Goal: Task Accomplishment & Management: Manage account settings

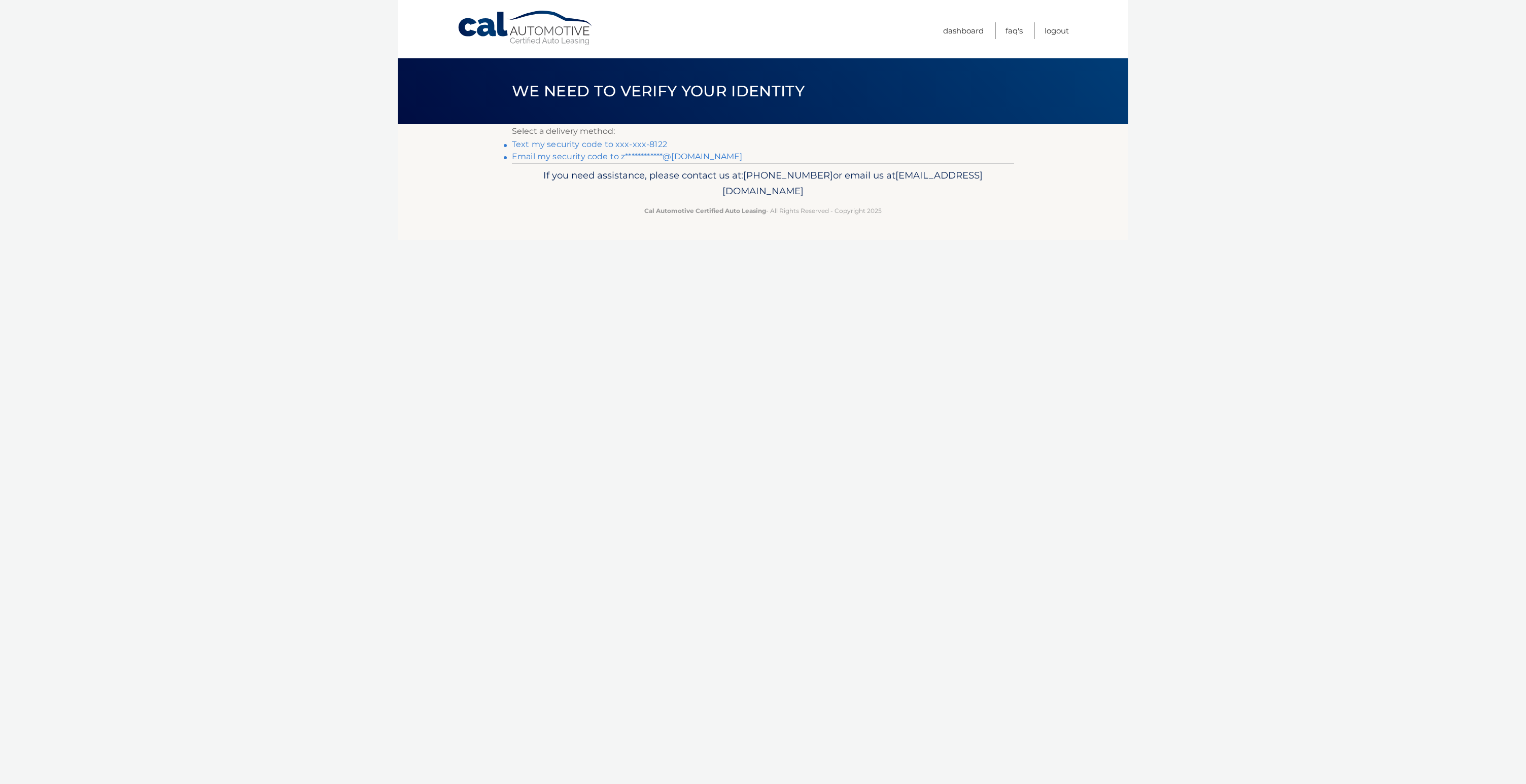
click at [627, 145] on link "Text my security code to xxx-xxx-8122" at bounding box center [589, 144] width 155 height 9
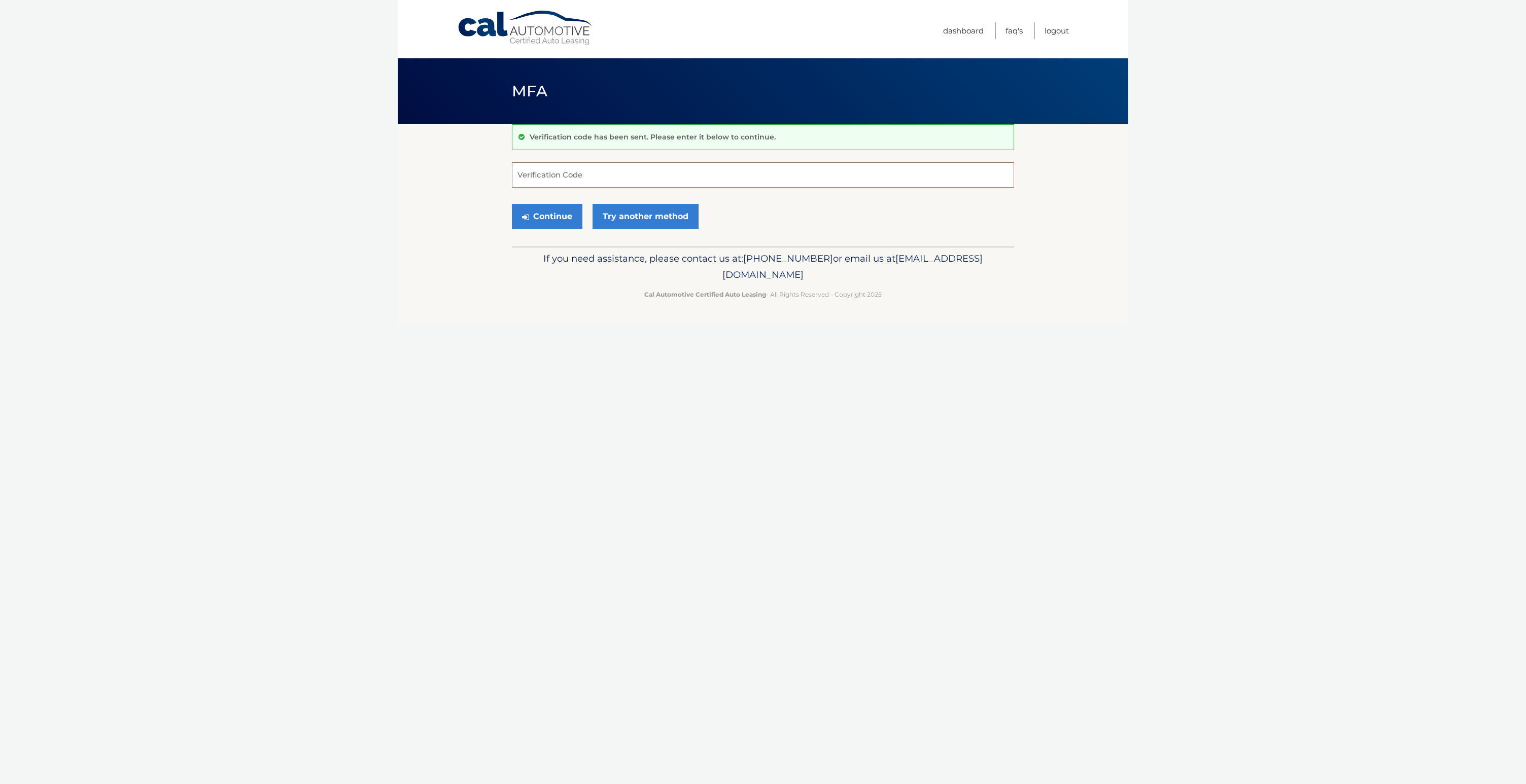
click at [598, 171] on input "Verification Code" at bounding box center [763, 175] width 502 height 25
type input "668600"
click at [556, 333] on div "Cal Automotive Menu Dashboard FAQ's Logout MFA" at bounding box center [762, 392] width 730 height 784
click at [534, 214] on button "Continue" at bounding box center [547, 216] width 70 height 25
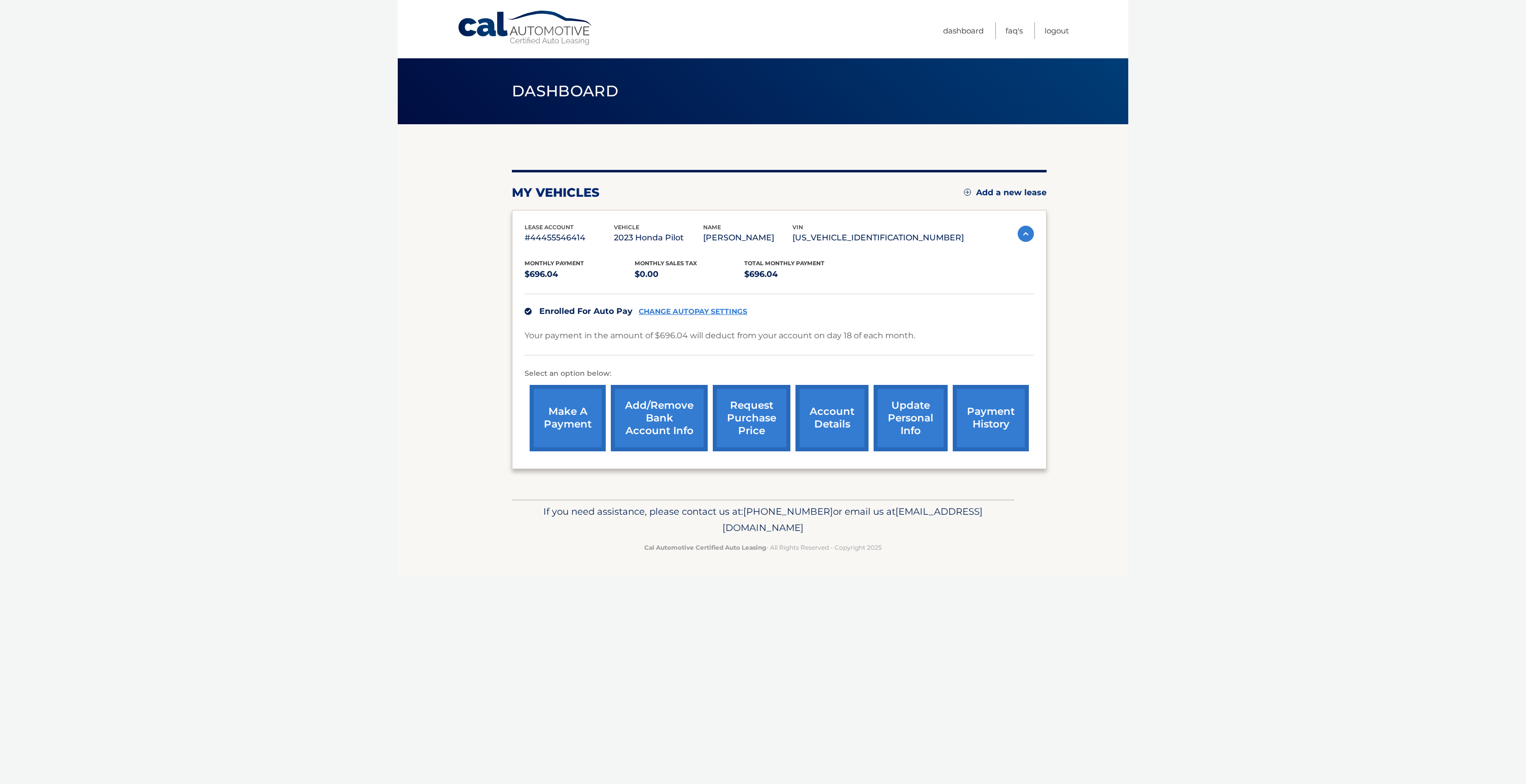
click at [732, 431] on link "request purchase price" at bounding box center [751, 418] width 78 height 66
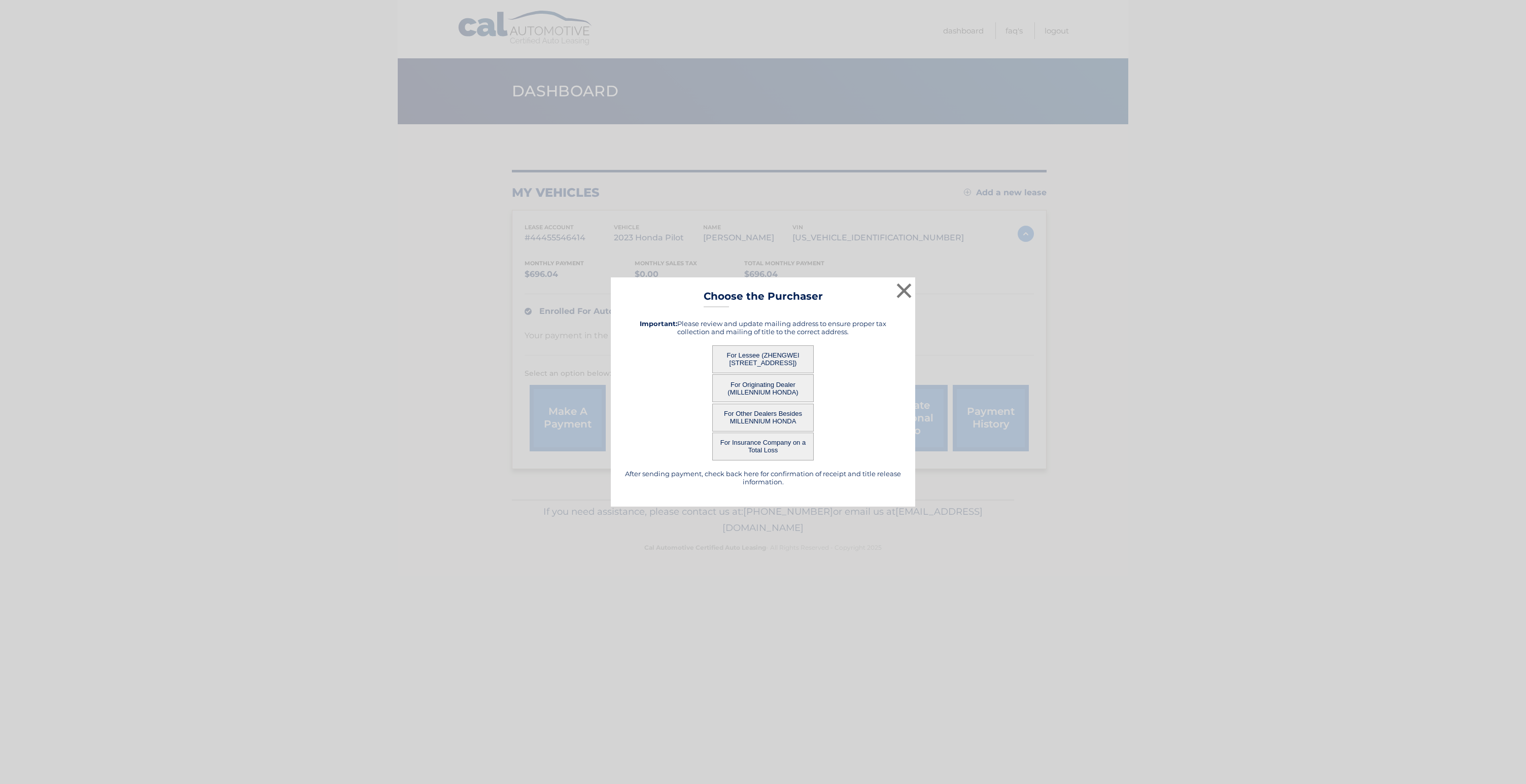
click at [797, 358] on button "For Lessee (ZHENGWEI [STREET_ADDRESS])" at bounding box center [762, 359] width 101 height 28
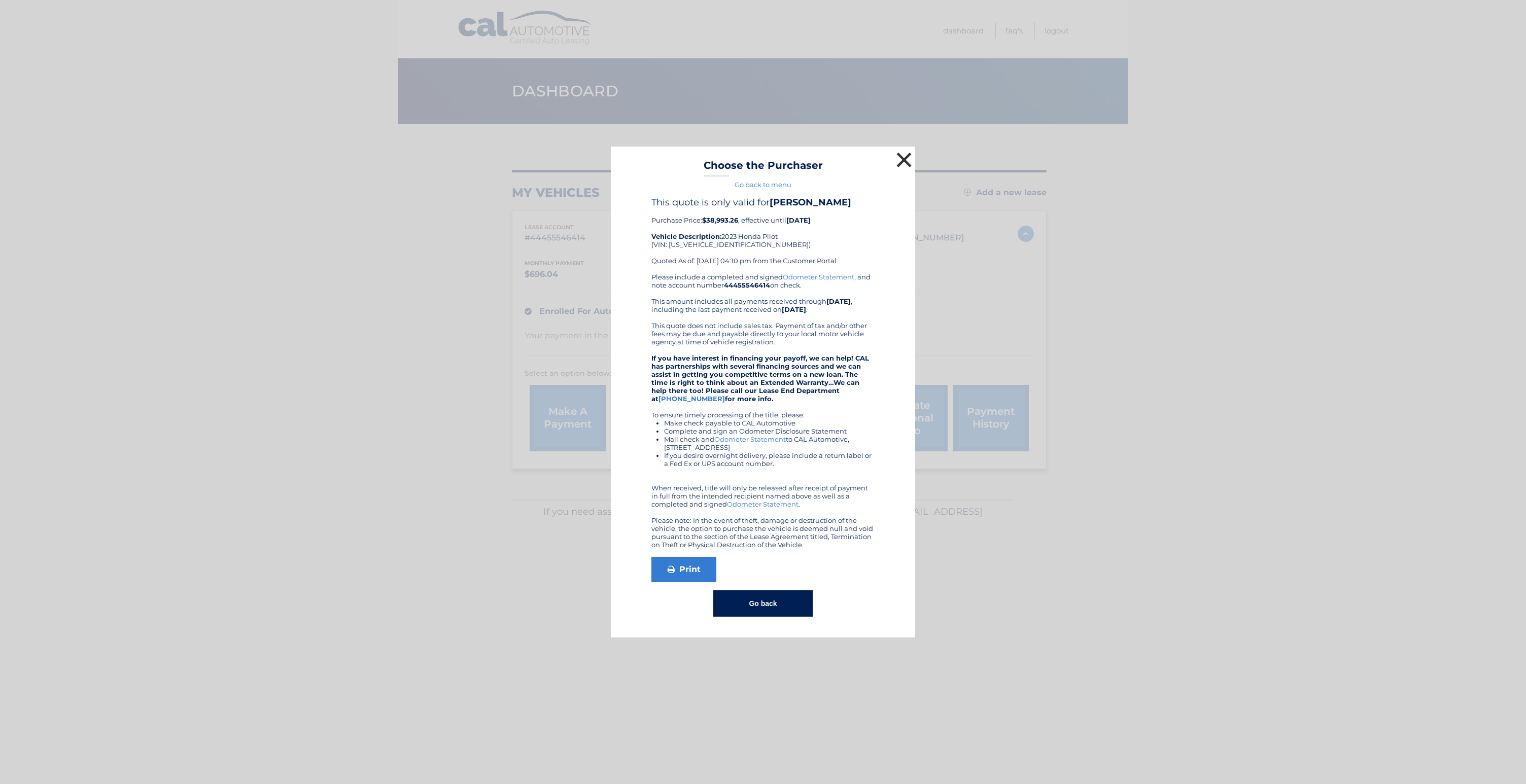
click at [900, 163] on button "×" at bounding box center [904, 160] width 20 height 20
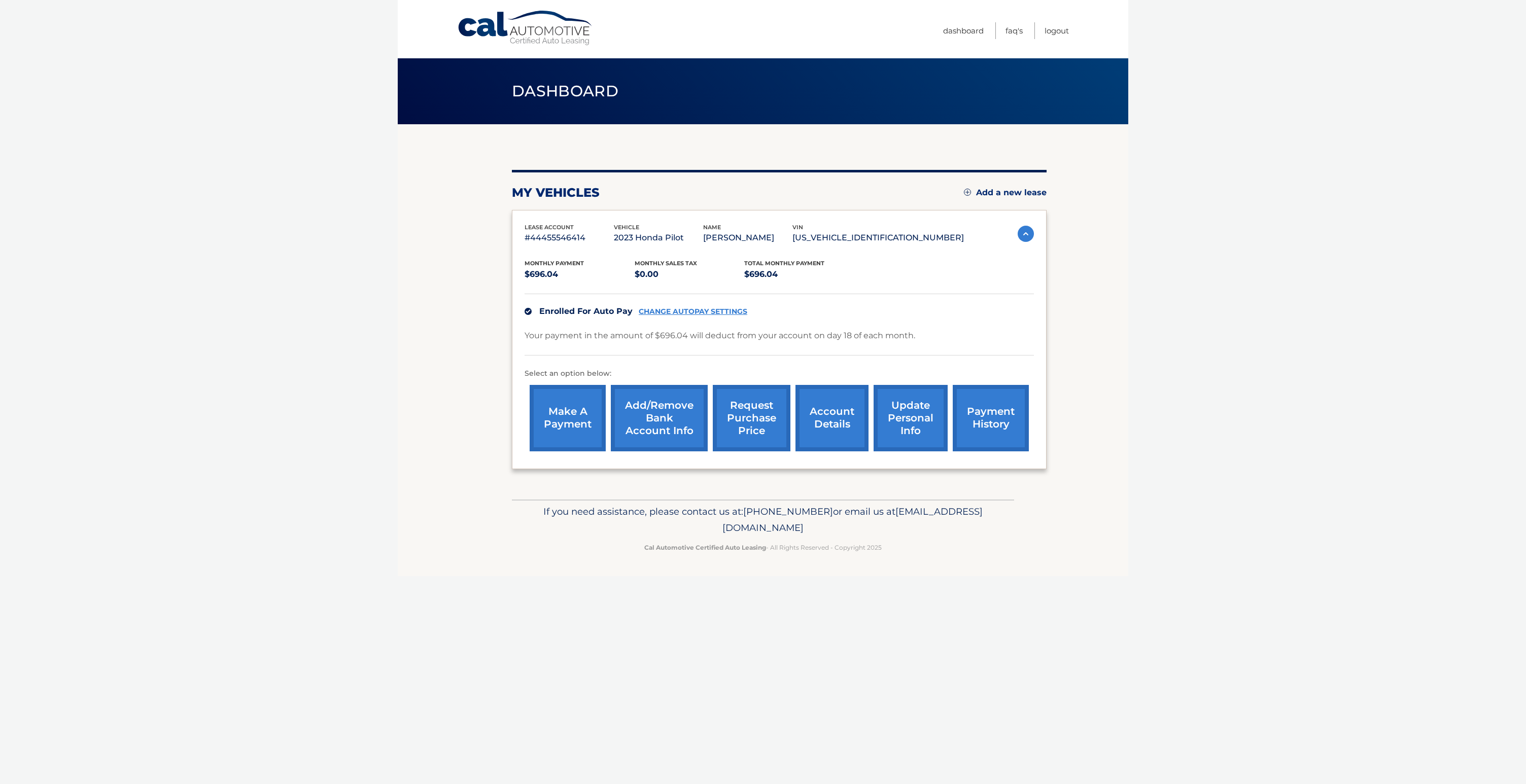
click at [1019, 234] on img at bounding box center [1025, 233] width 16 height 16
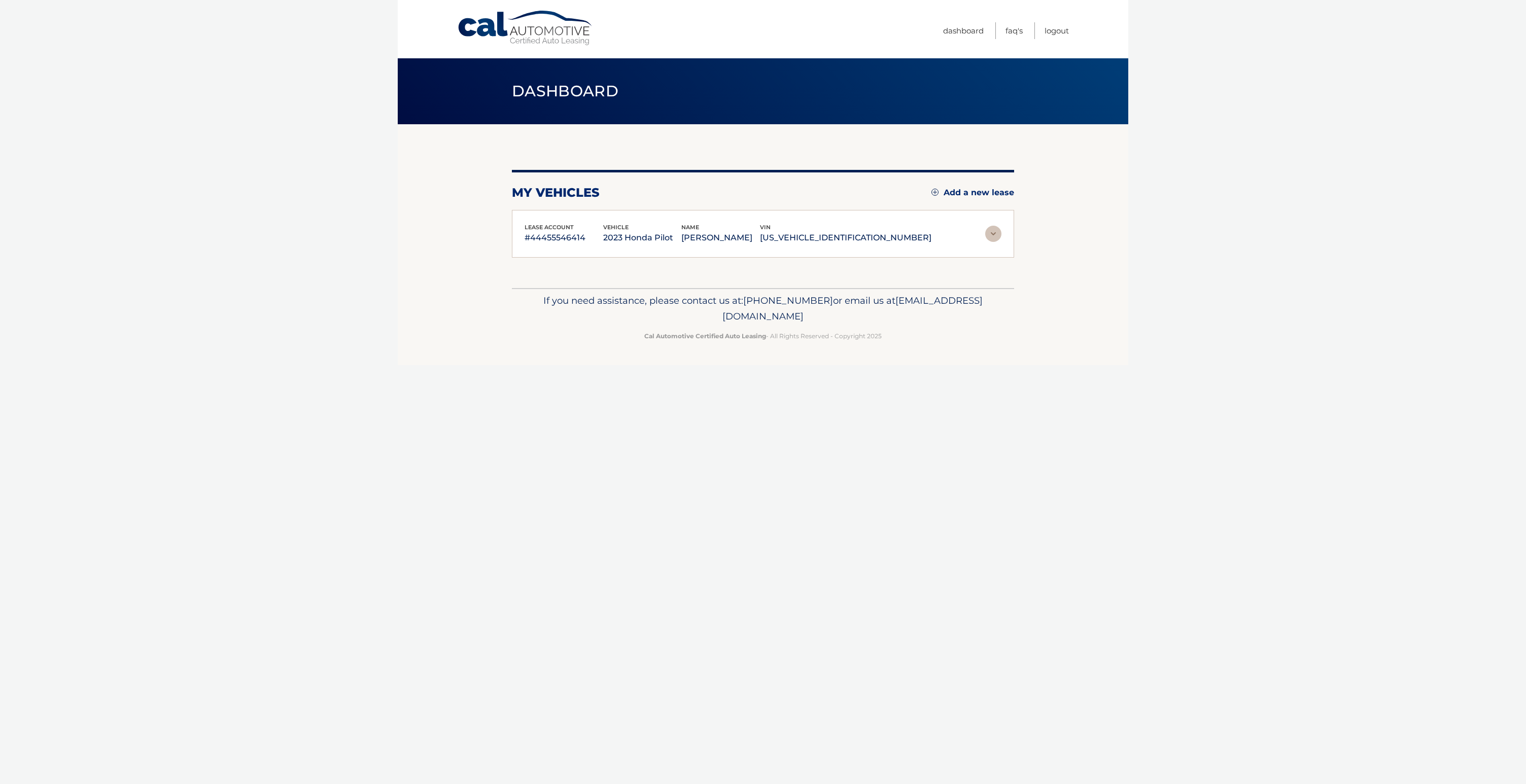
click at [992, 235] on img at bounding box center [993, 233] width 16 height 16
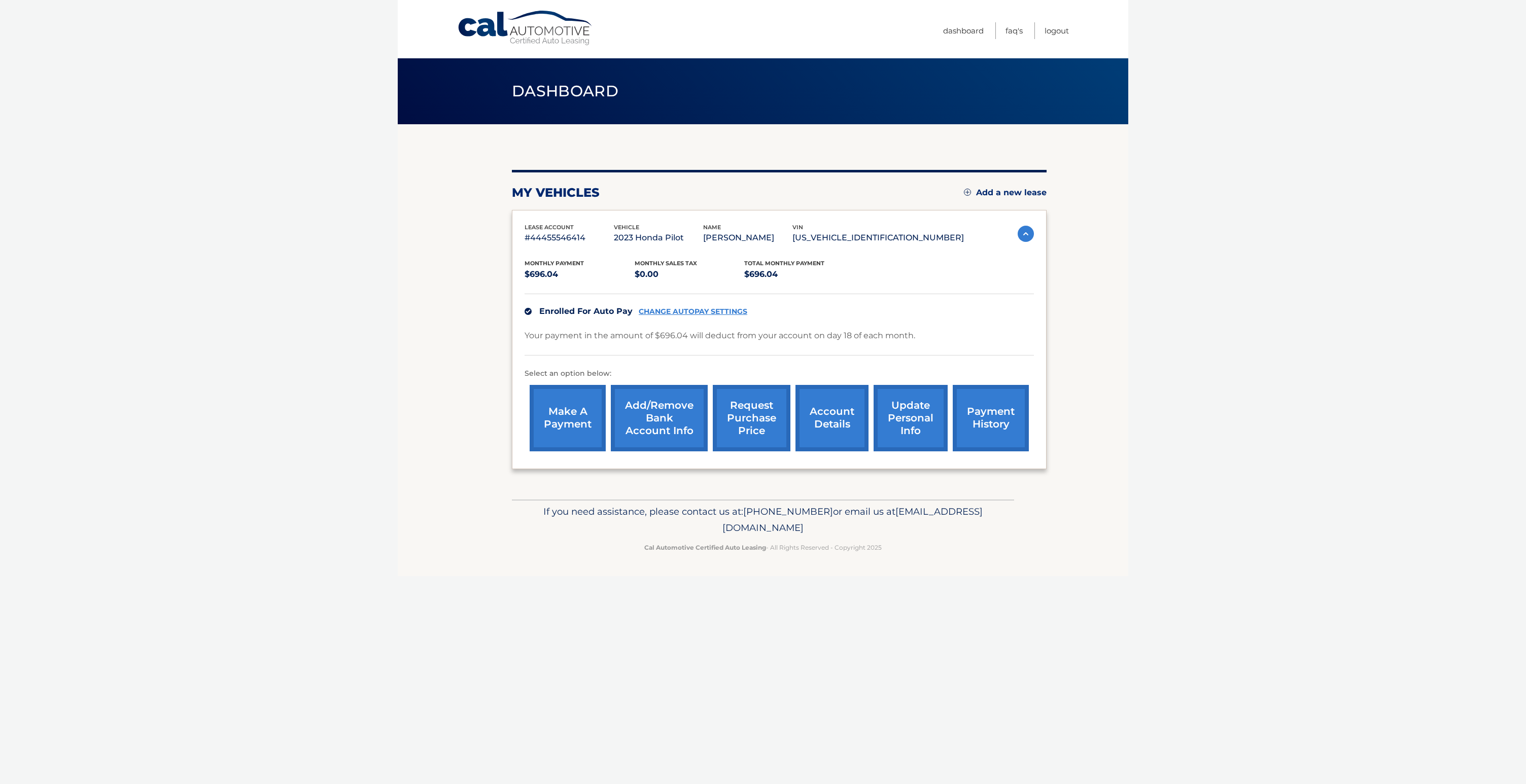
click at [807, 422] on link "account details" at bounding box center [832, 418] width 73 height 66
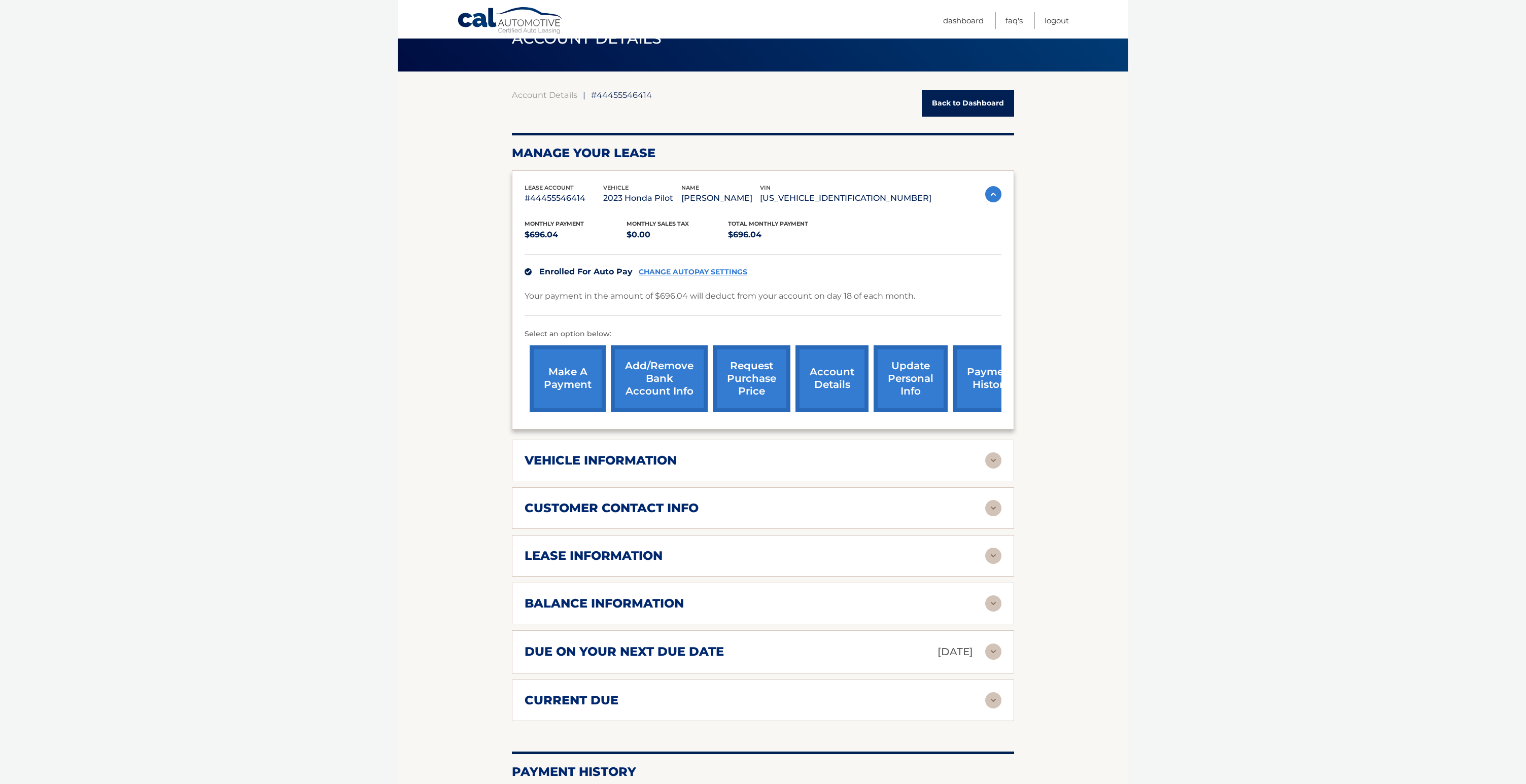
scroll to position [54, 0]
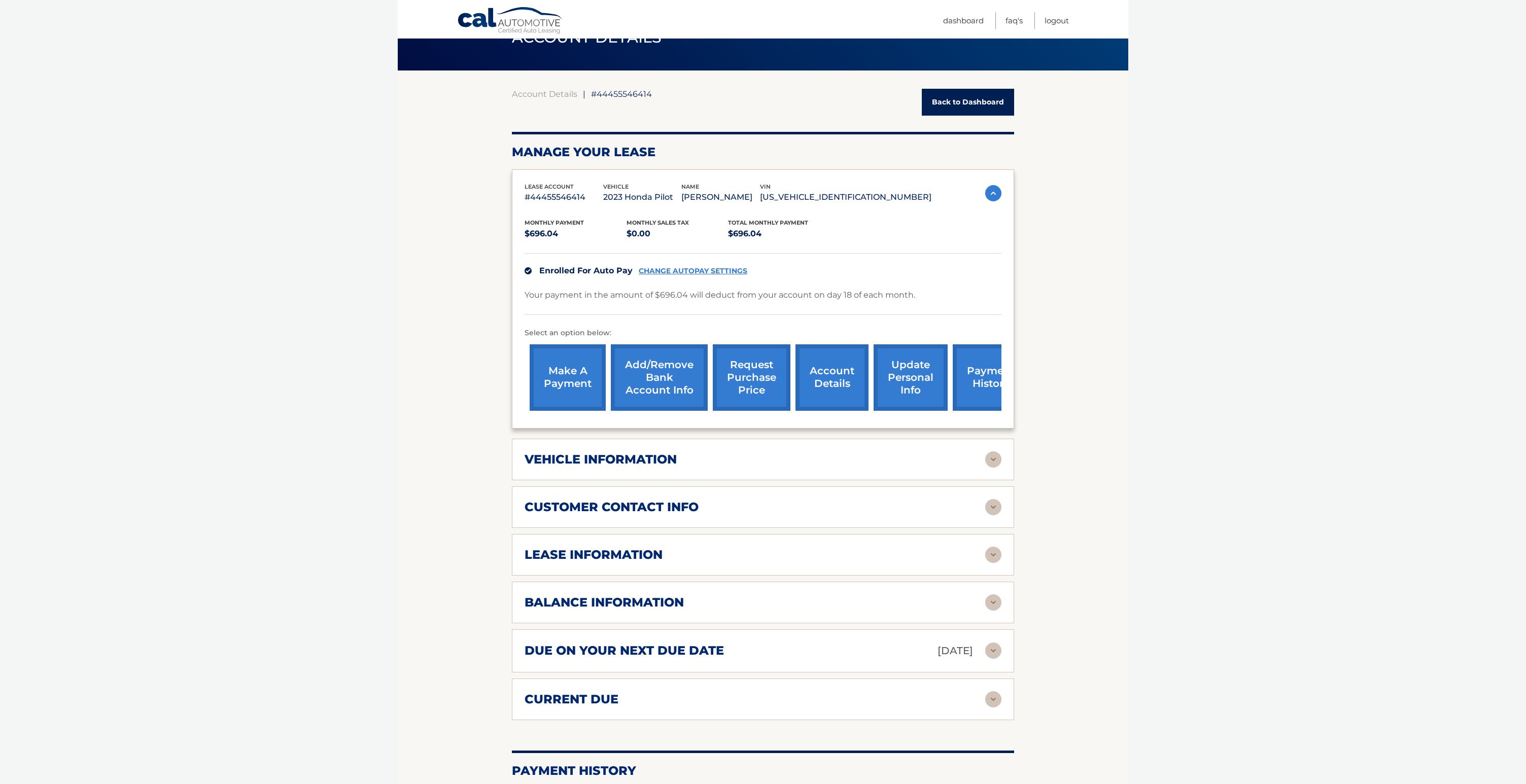
click at [995, 464] on img at bounding box center [993, 459] width 16 height 16
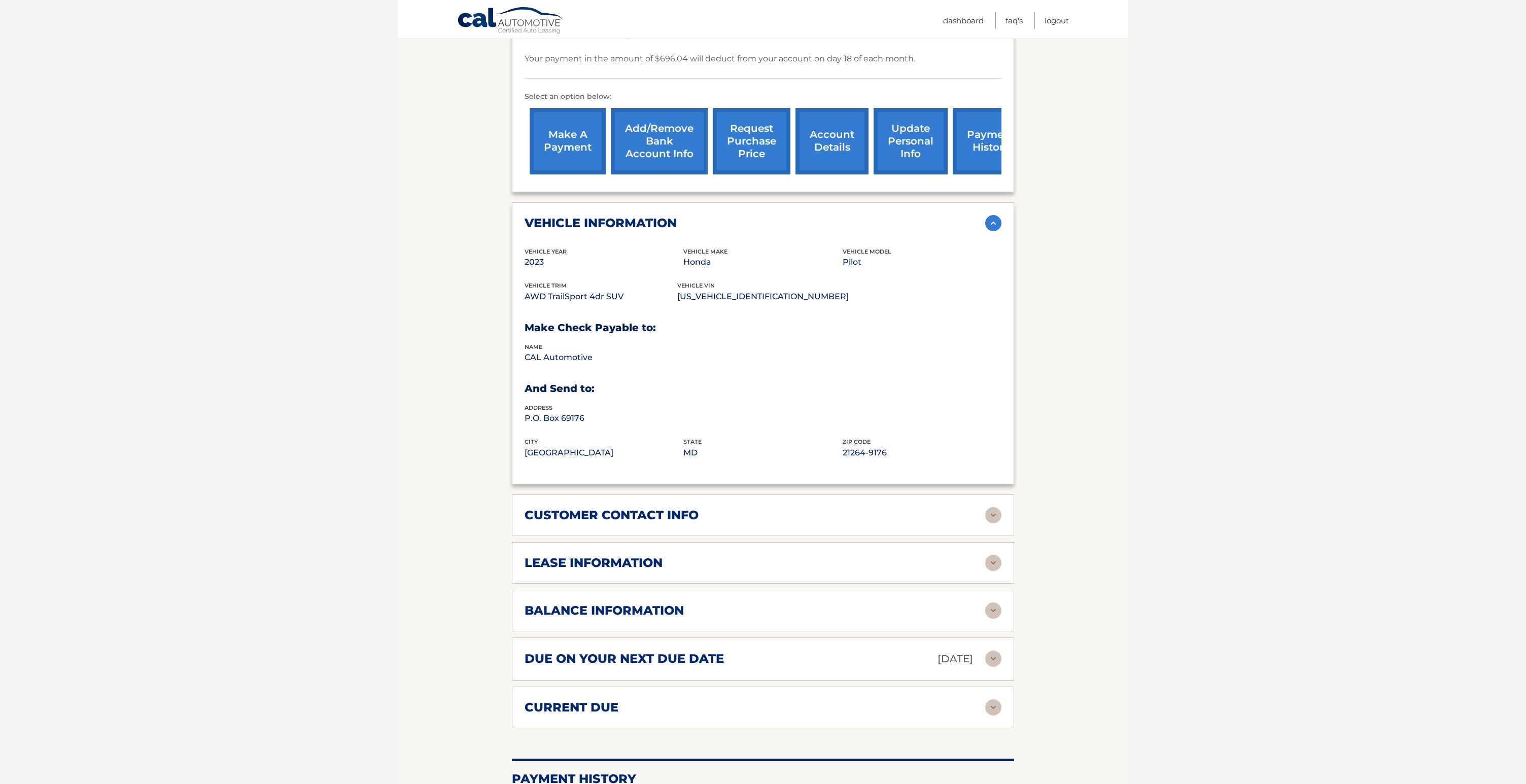
scroll to position [297, 0]
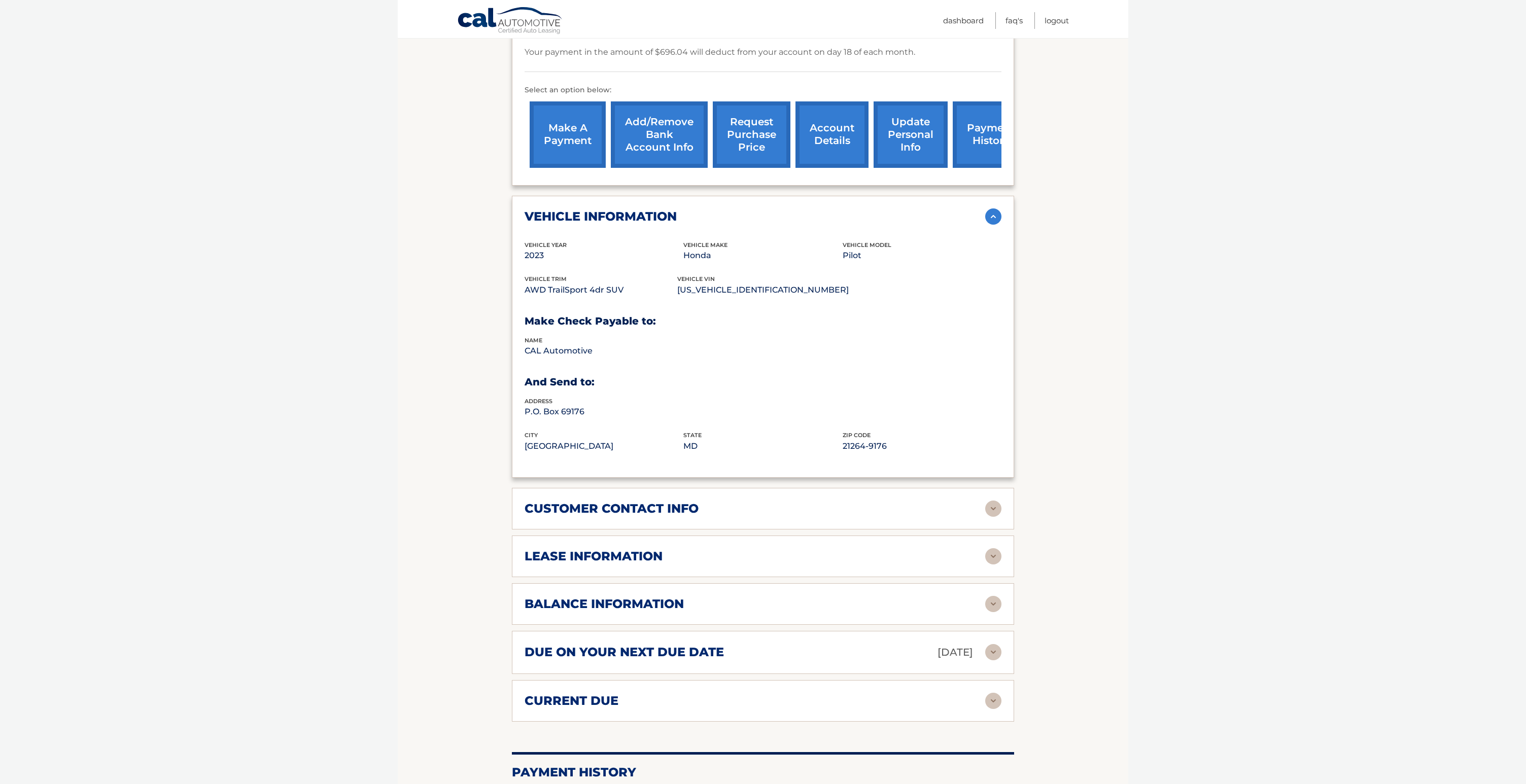
click at [998, 510] on img at bounding box center [993, 508] width 16 height 16
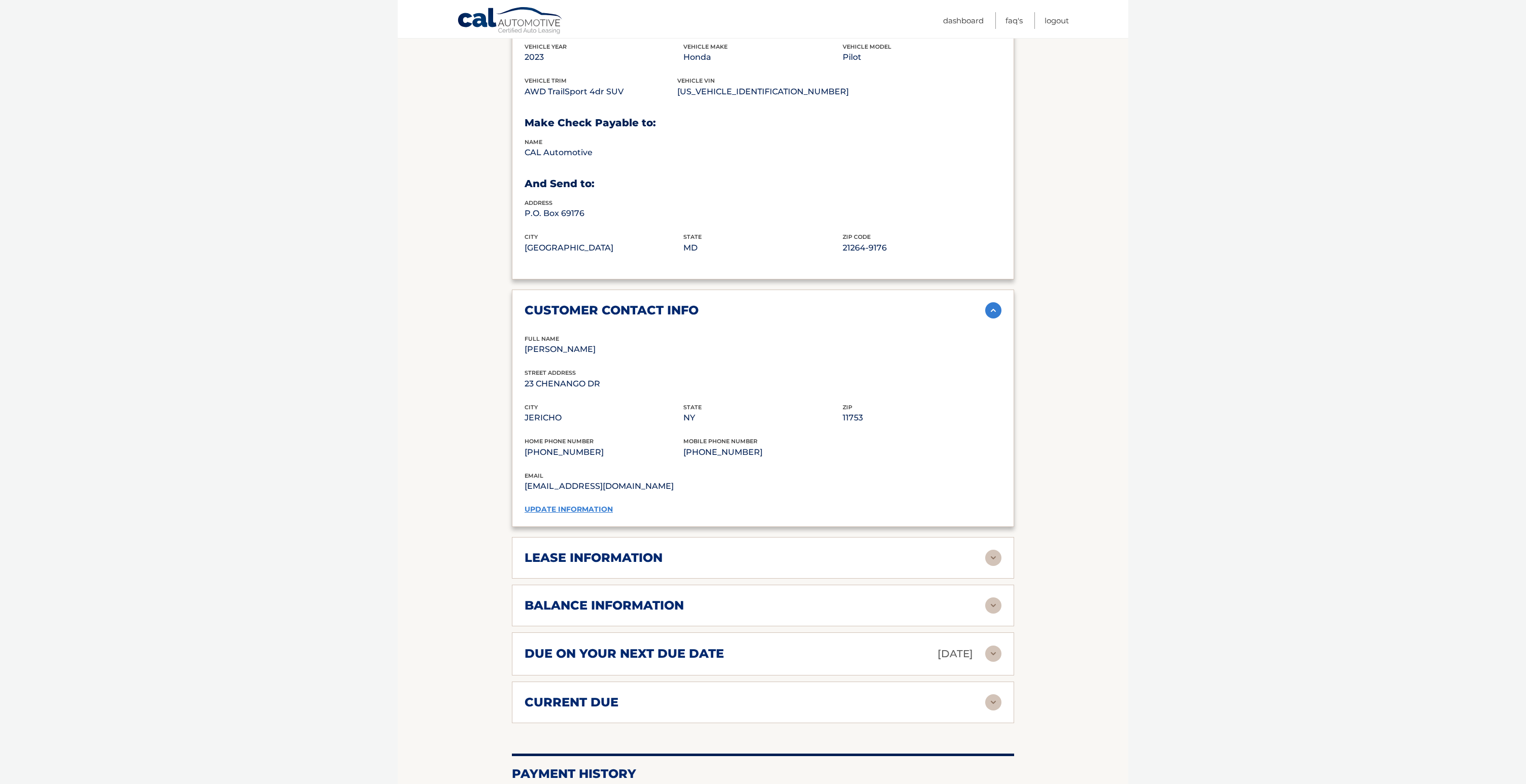
scroll to position [501, 0]
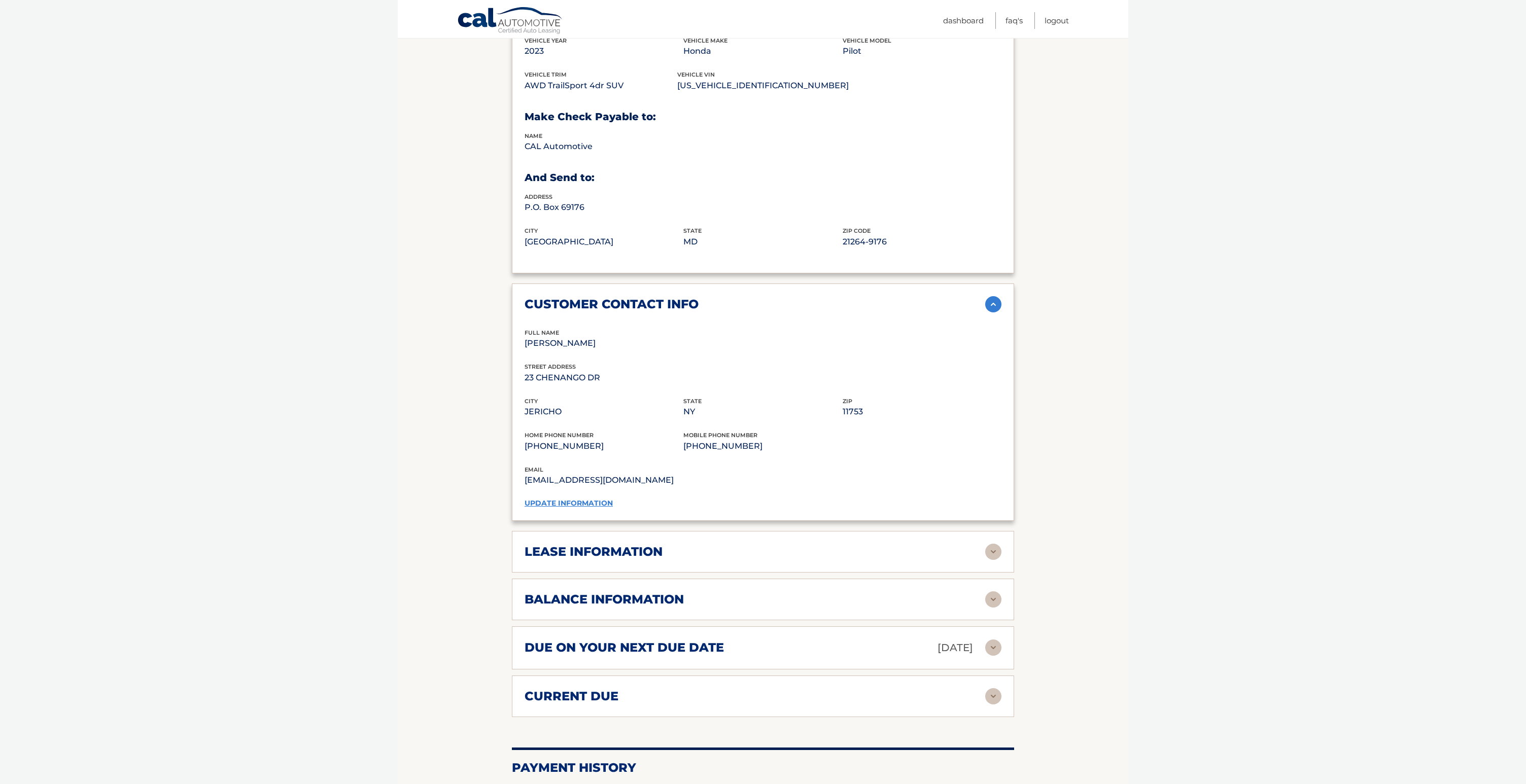
click at [996, 545] on img at bounding box center [993, 551] width 16 height 16
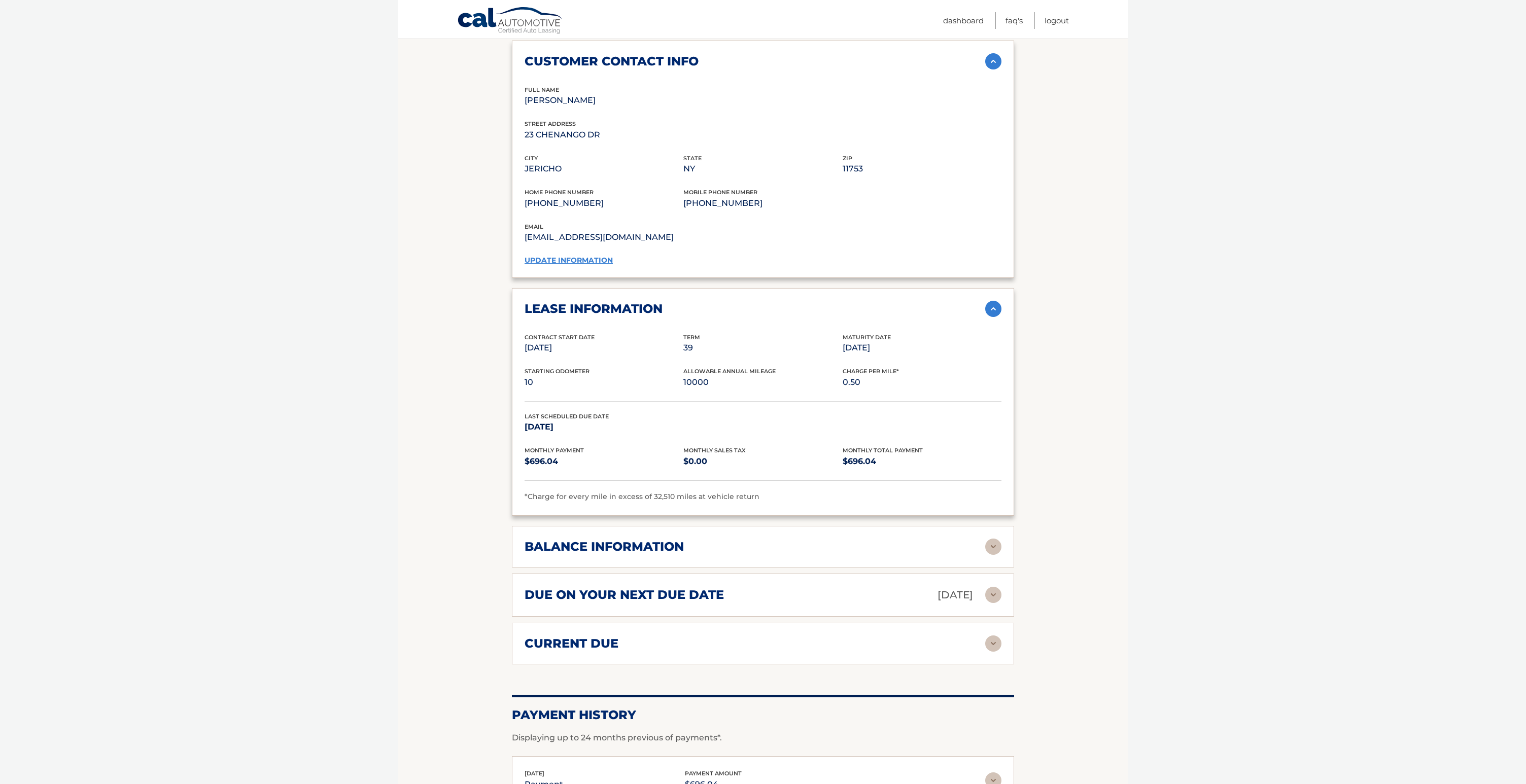
scroll to position [745, 0]
click at [991, 547] on img at bounding box center [993, 545] width 16 height 16
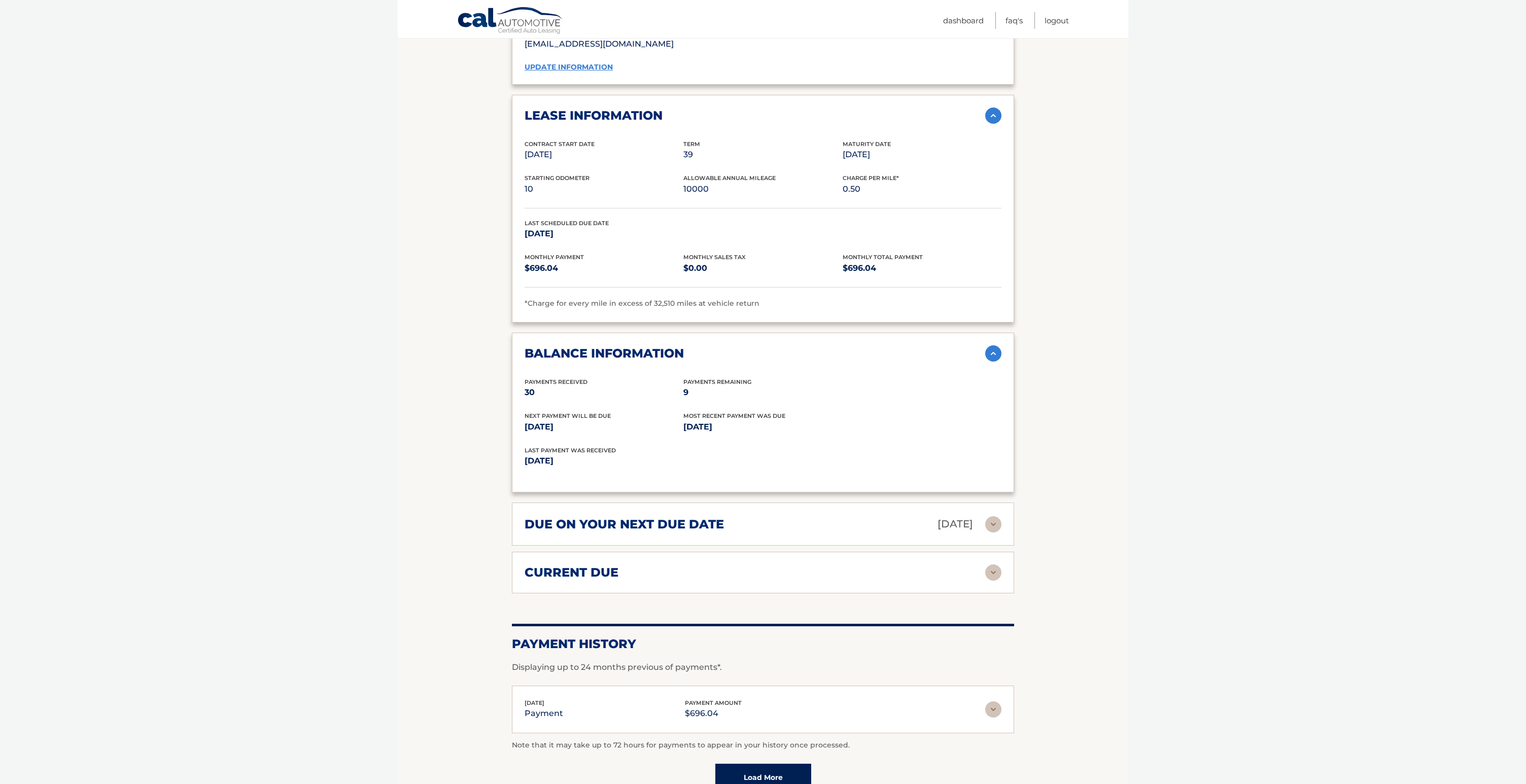
scroll to position [959, 0]
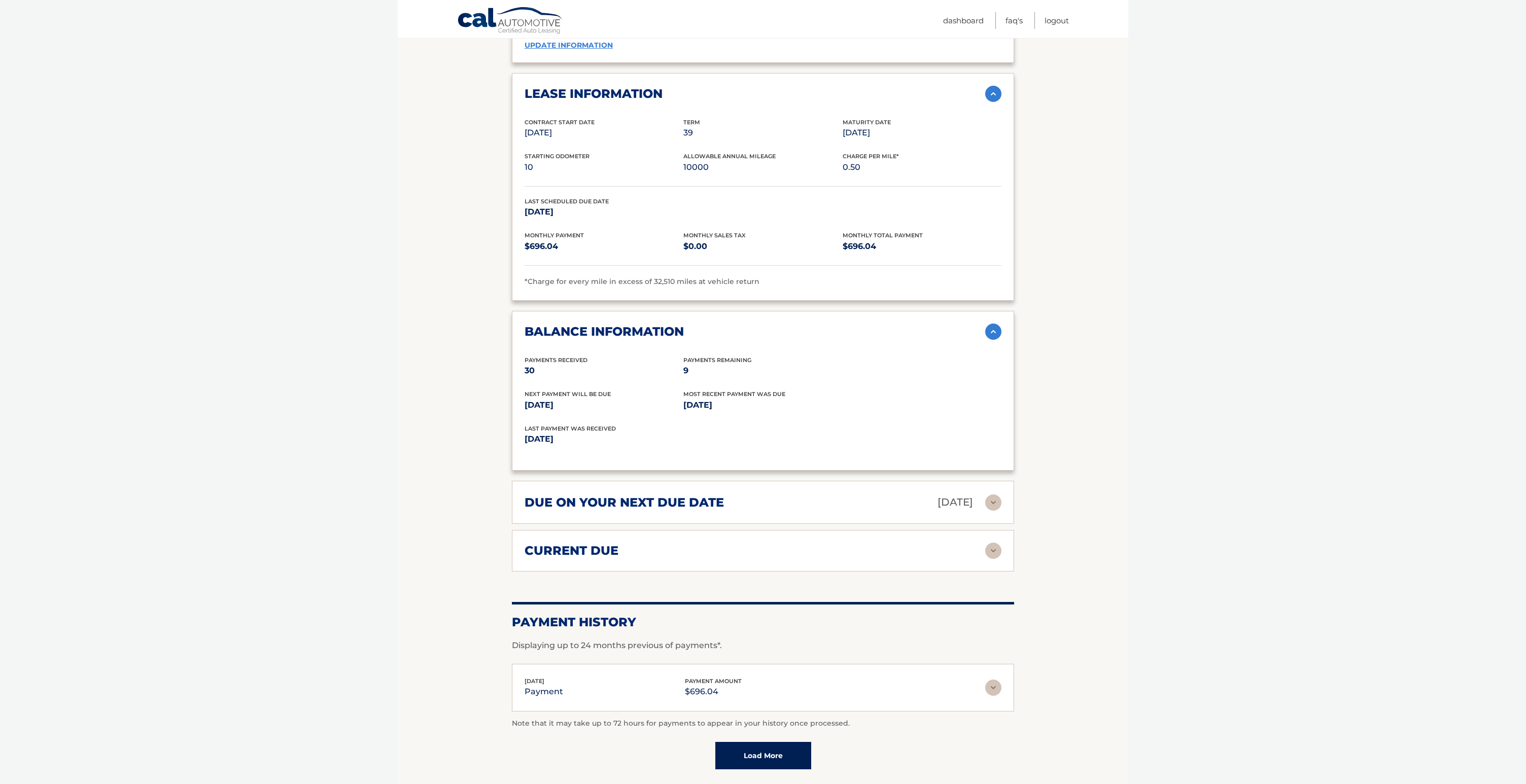
click at [992, 551] on img at bounding box center [993, 550] width 16 height 16
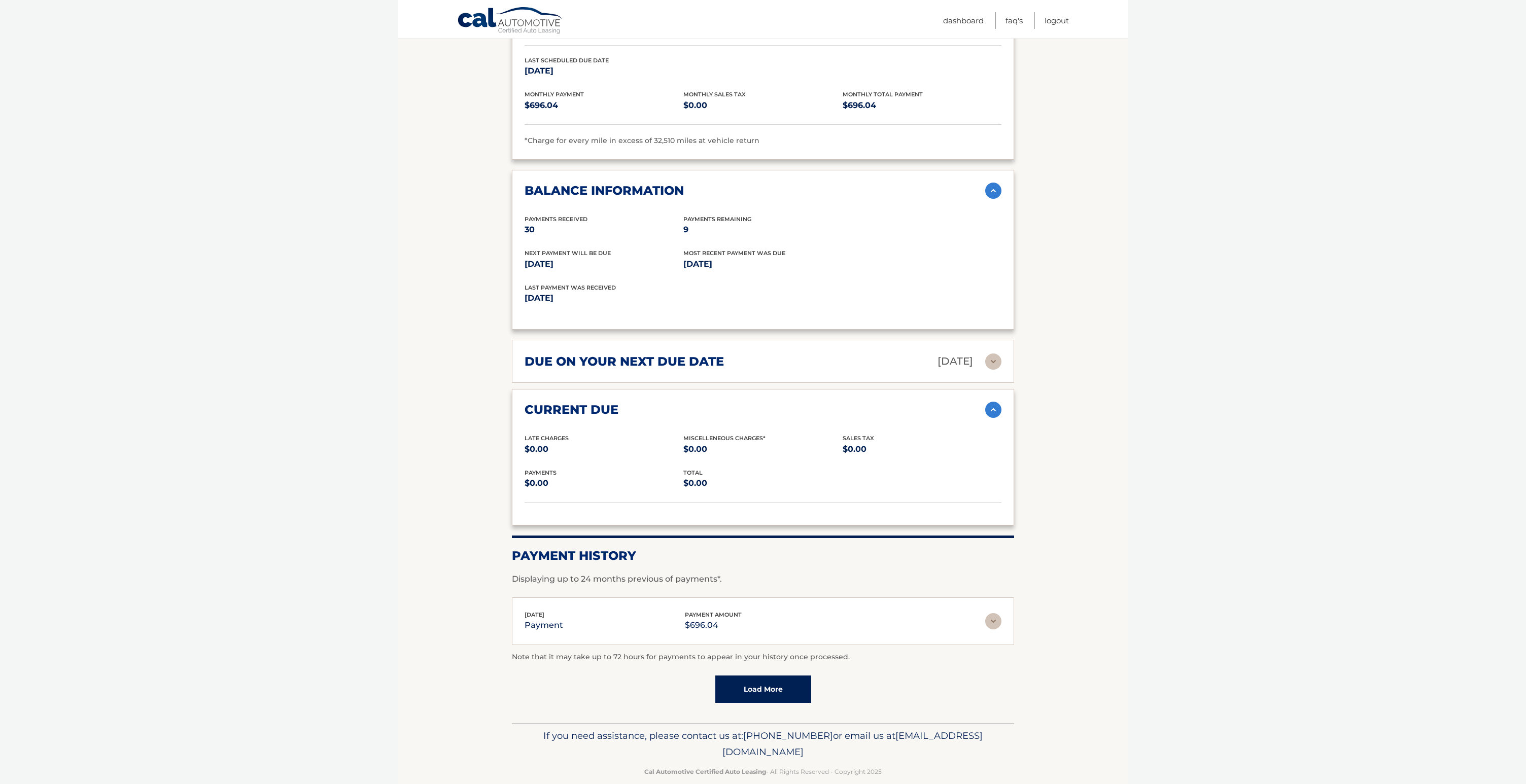
scroll to position [1103, 0]
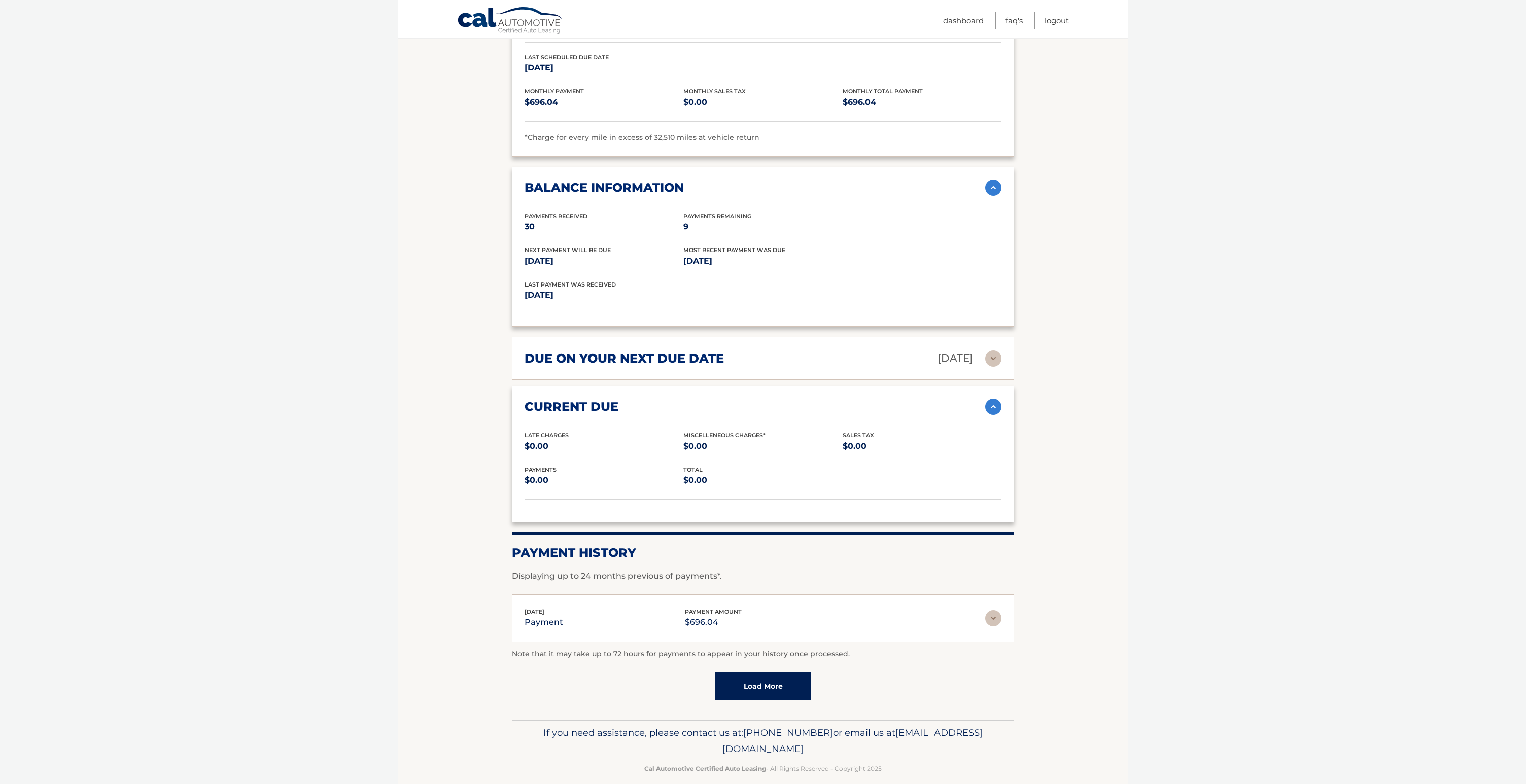
click at [995, 355] on img at bounding box center [993, 358] width 16 height 16
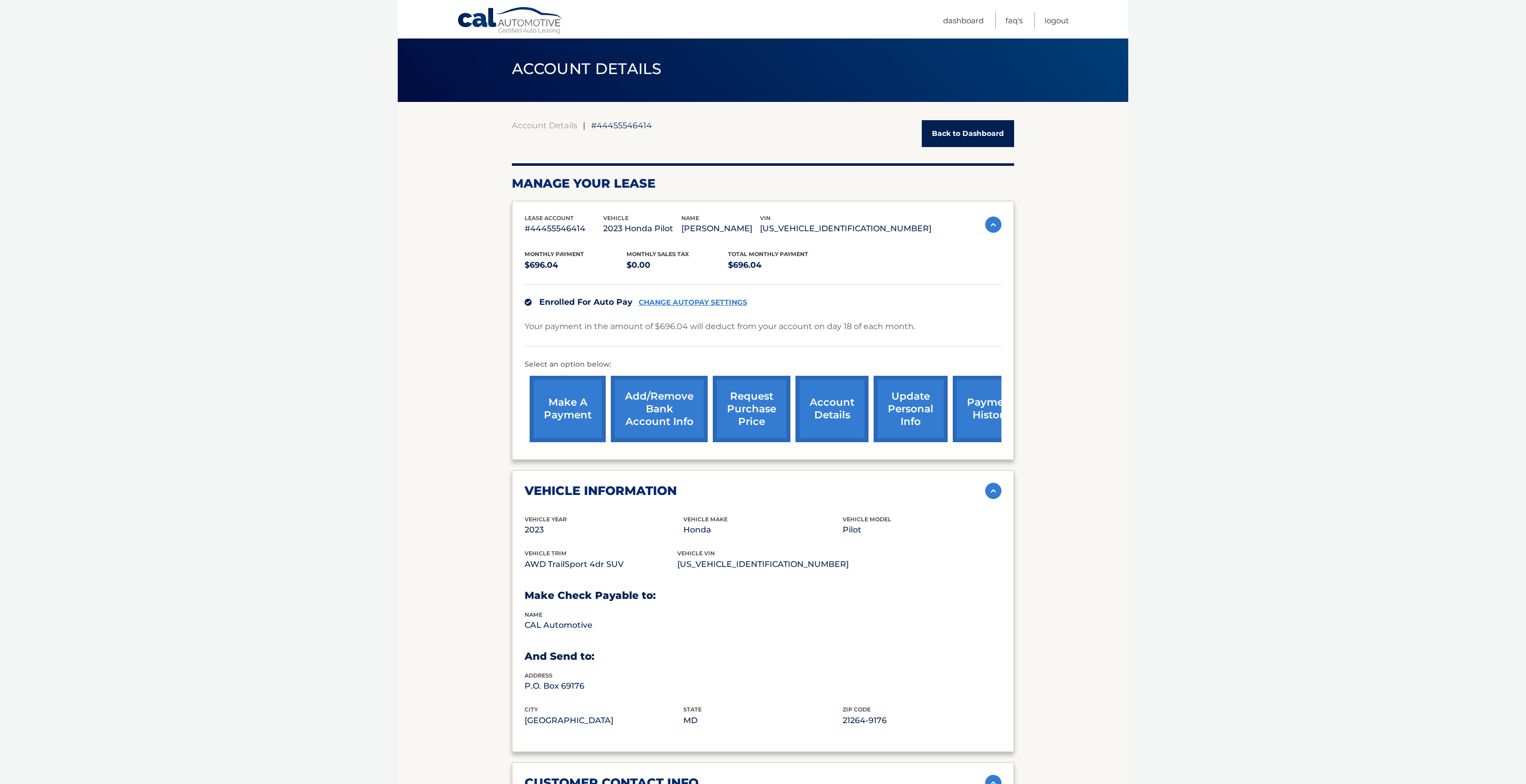
scroll to position [0, 0]
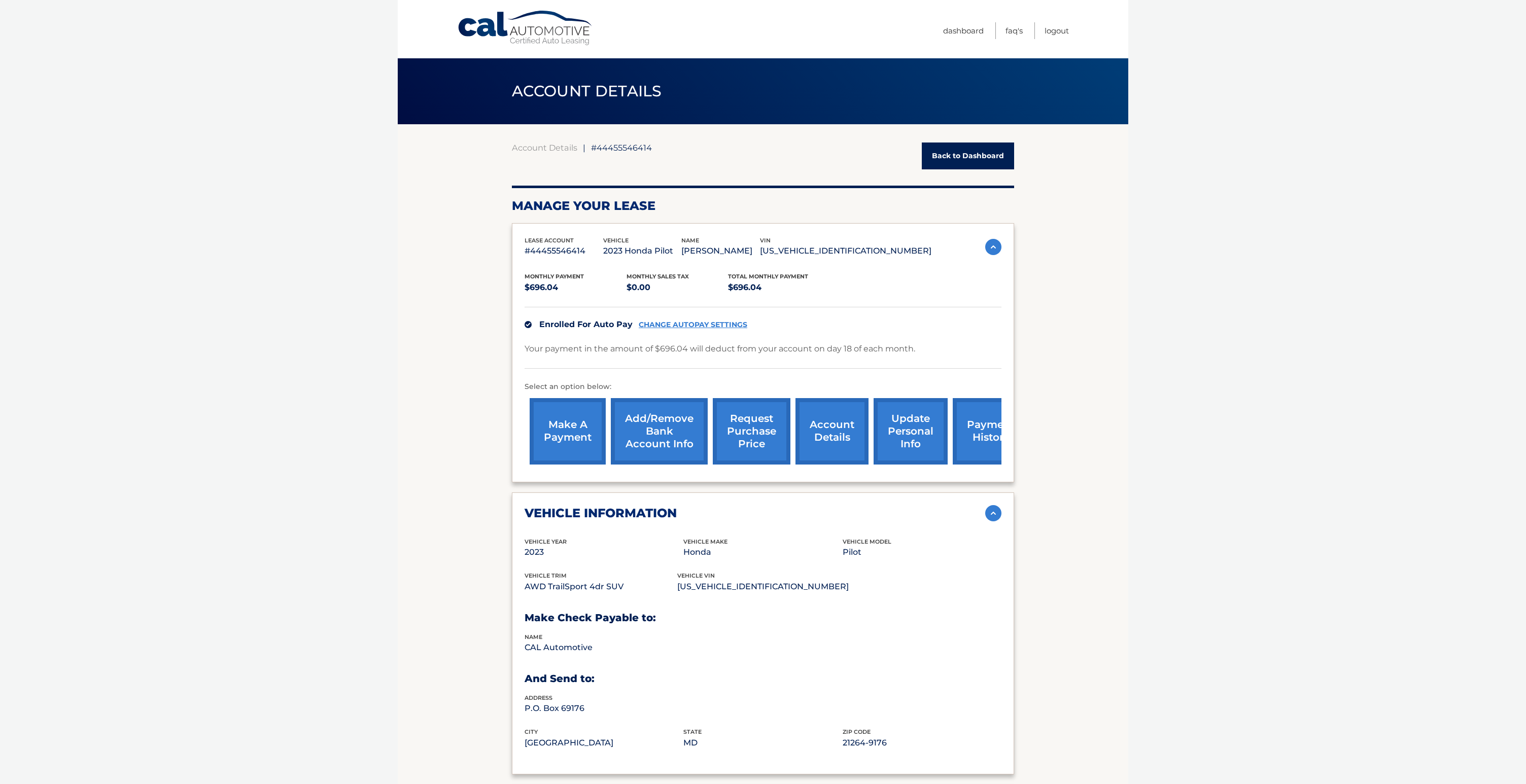
click at [991, 148] on link "Back to Dashboard" at bounding box center [968, 156] width 92 height 27
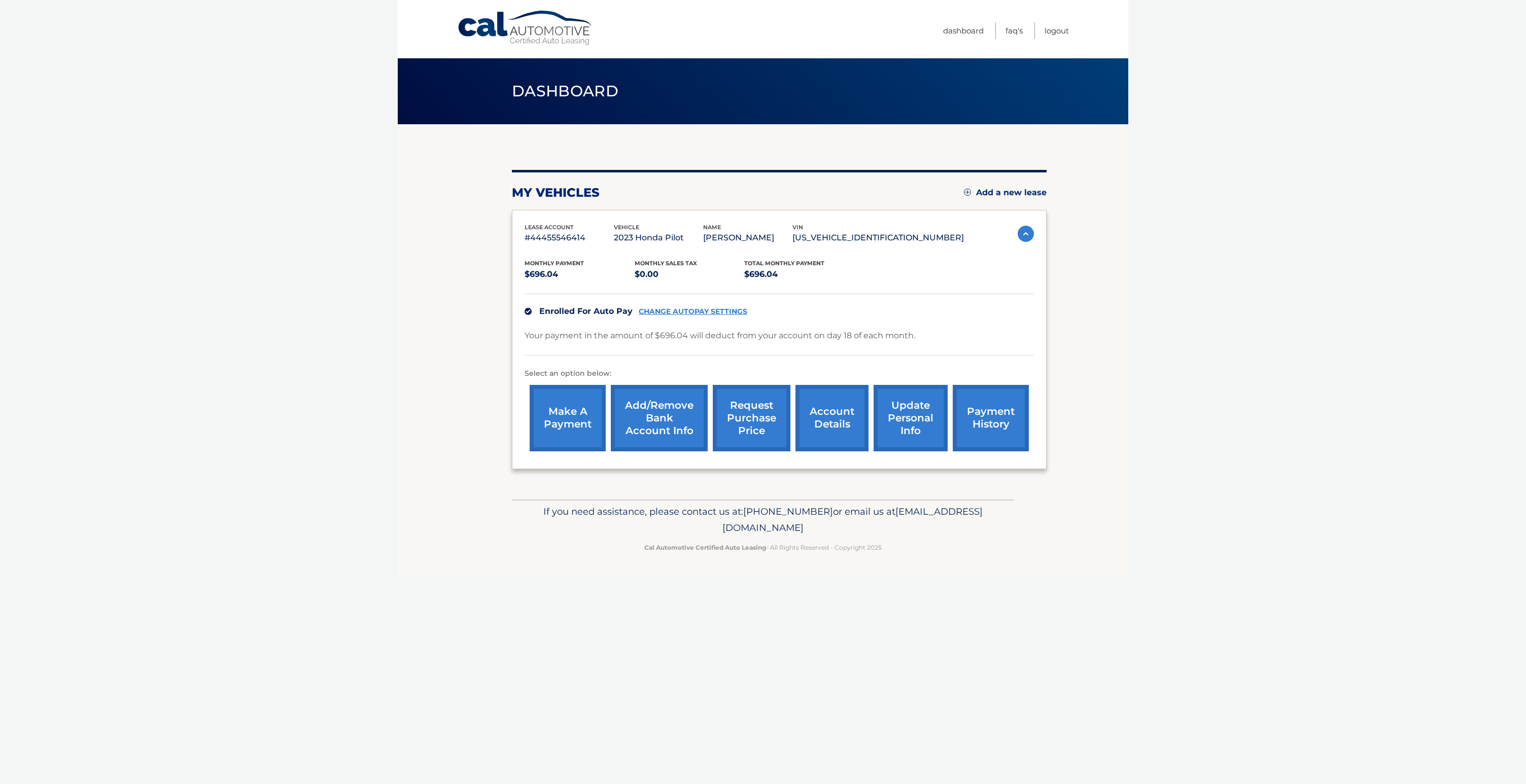
click at [900, 239] on p "[US_VEHICLE_IDENTIFICATION_NUMBER]" at bounding box center [878, 238] width 171 height 14
copy p "[US_VEHICLE_IDENTIFICATION_NUMBER]"
click at [814, 182] on div "my vehicles Add a new lease lease account #44455546414 vehicle 2023 Honda Pilot…" at bounding box center [779, 319] width 535 height 299
click at [946, 25] on link "Dashboard" at bounding box center [963, 31] width 41 height 17
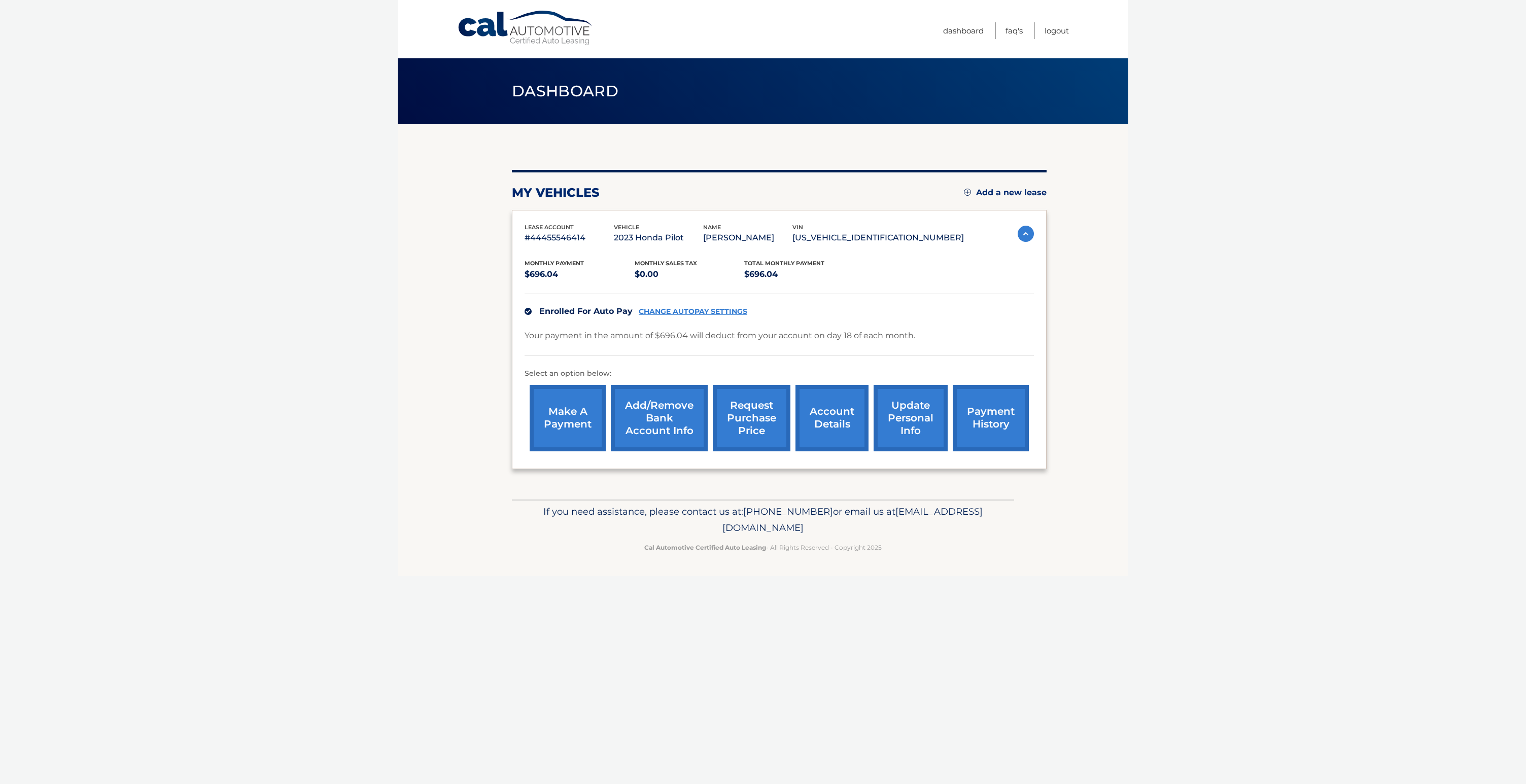
click at [832, 412] on link "account details" at bounding box center [832, 418] width 73 height 66
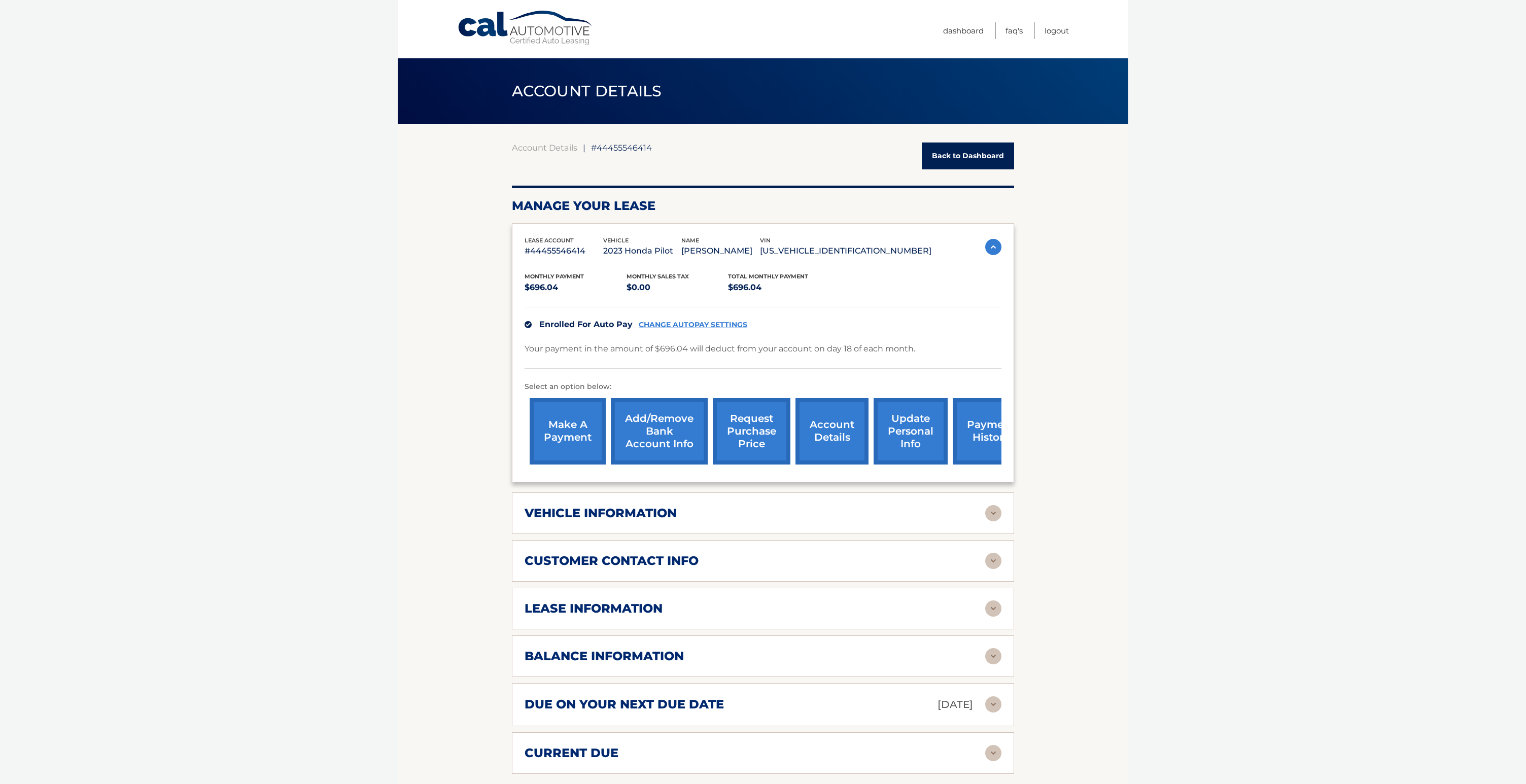
click at [1156, 339] on body "Cal Automotive Menu Dashboard FAQ's Logout ← |" at bounding box center [763, 392] width 1526 height 784
click at [636, 150] on span "#44455546414" at bounding box center [621, 147] width 61 height 10
click at [429, 184] on section "Account Details | #44455546414 Back to Dashboard Manage Your Lease lease accoun…" at bounding box center [762, 558] width 730 height 867
